Goal: Communication & Community: Ask a question

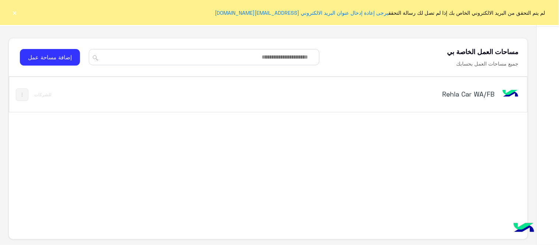
click at [15, 12] on button "×" at bounding box center [14, 12] width 7 height 7
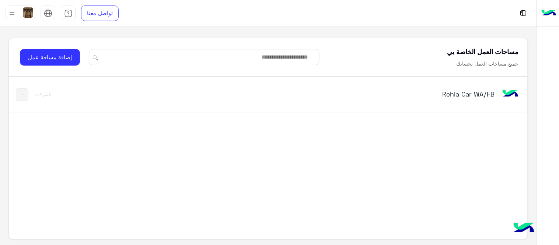
click at [494, 94] on h5 "Rehla Car WA/FB" at bounding box center [404, 93] width 182 height 9
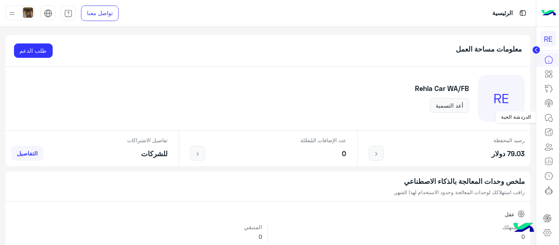
click at [555, 111] on link at bounding box center [549, 117] width 20 height 15
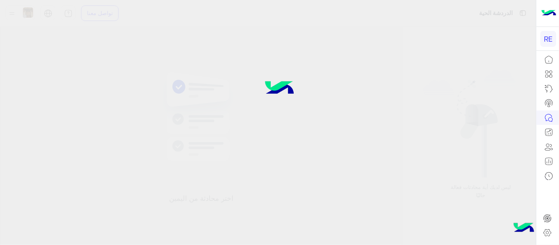
click at [555, 113] on link at bounding box center [549, 117] width 20 height 14
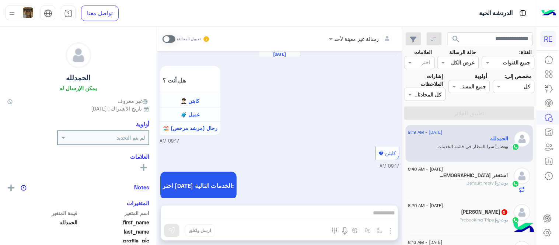
scroll to position [767, 0]
